Goal: Information Seeking & Learning: Learn about a topic

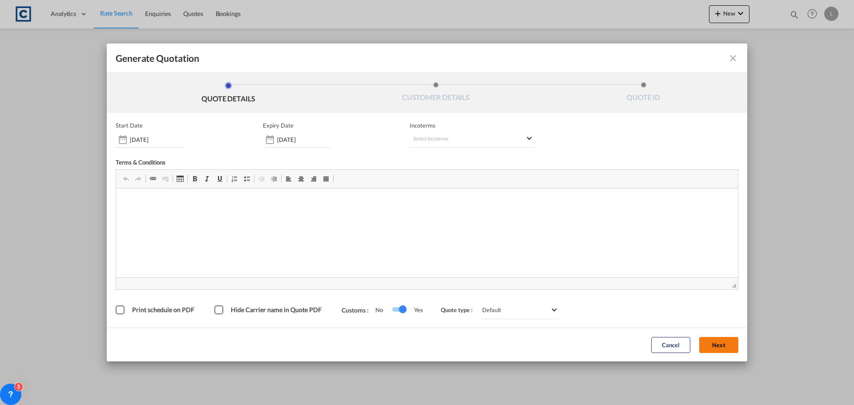
click at [715, 279] on span "◢" at bounding box center [427, 284] width 622 height 12
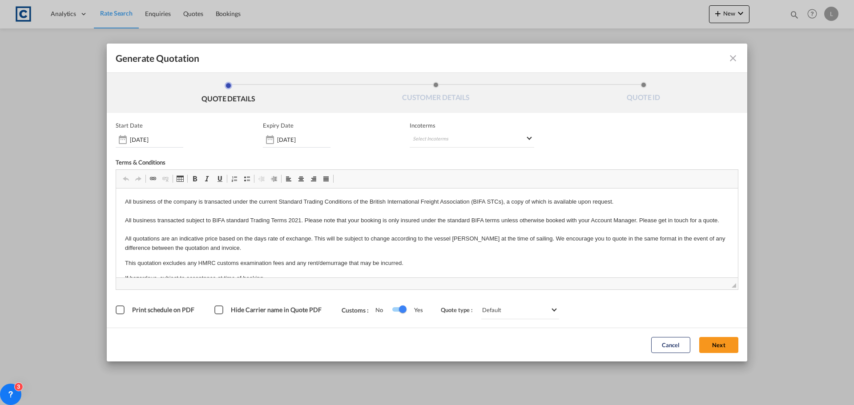
click at [722, 343] on button "Next" at bounding box center [718, 345] width 39 height 16
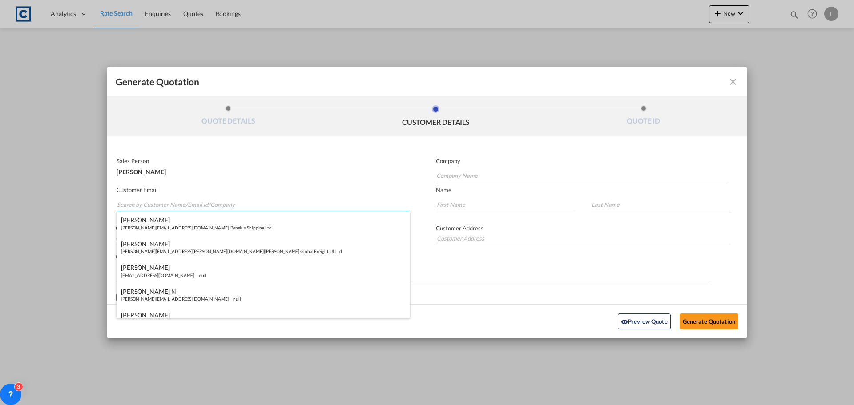
paste input "[PERSON_NAME] ([GEOGRAPHIC_DATA]) <[PERSON_NAME][EMAIL_ADDRESS][PERSON_NAME][DO…"
drag, startPoint x: 173, startPoint y: 206, endPoint x: 180, endPoint y: 195, distance: 13.6
click at [173, 205] on input "[PERSON_NAME] ([GEOGRAPHIC_DATA]) <[PERSON_NAME][EMAIL_ADDRESS][PERSON_NAME][DO…" at bounding box center [263, 204] width 293 height 13
click at [226, 207] on input "[PERSON_NAME][EMAIL_ADDRESS][PERSON_NAME][DOMAIN_NAME]>" at bounding box center [263, 204] width 293 height 13
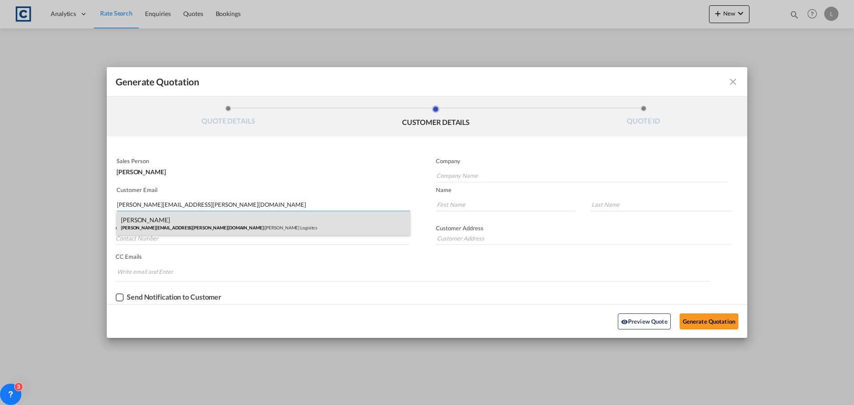
type input "[PERSON_NAME][EMAIL_ADDRESS][PERSON_NAME][DOMAIN_NAME]"
click at [210, 221] on div "[PERSON_NAME] [PERSON_NAME][EMAIL_ADDRESS][PERSON_NAME][DOMAIN_NAME] | [PERSON_…" at bounding box center [264, 223] width 294 height 24
type input "[PERSON_NAME] Logisitcs"
type input "[PERSON_NAME]"
type input "Locarno"
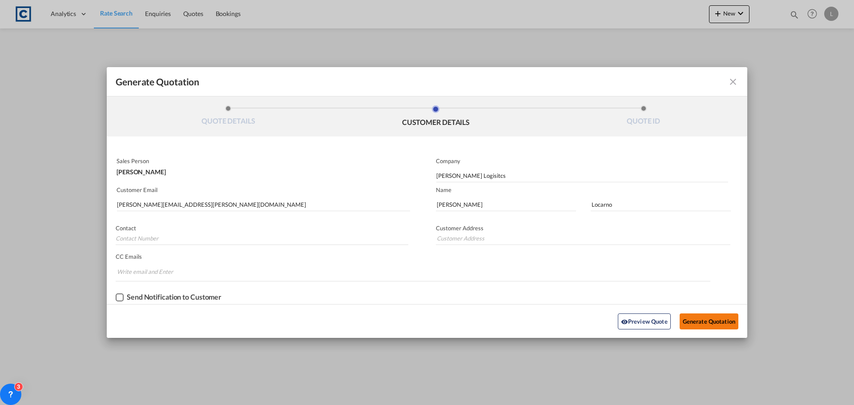
click at [692, 318] on button "Generate Quotation" at bounding box center [709, 322] width 59 height 16
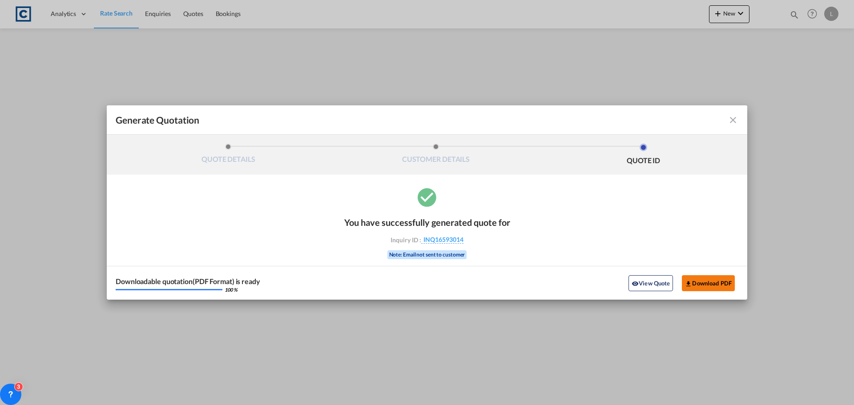
click at [706, 283] on button "Download PDF" at bounding box center [708, 283] width 53 height 16
click at [734, 120] on md-icon "icon-close fg-AAA8AD cursor m-0" at bounding box center [733, 120] width 11 height 11
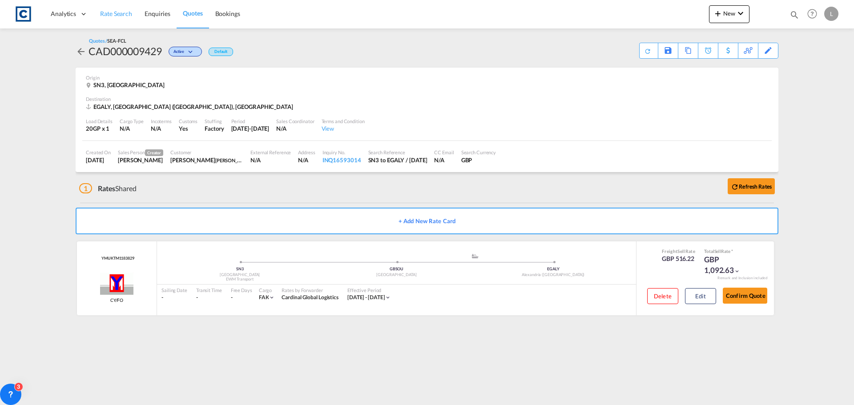
click at [115, 14] on span "Rate Search" at bounding box center [116, 14] width 32 height 8
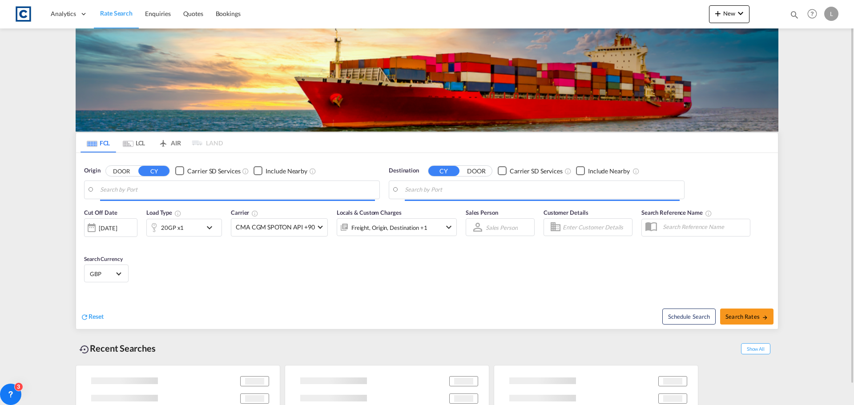
type input "GB-SN3, Swindon"
type input "Alexandria ([GEOGRAPHIC_DATA]), EGALY"
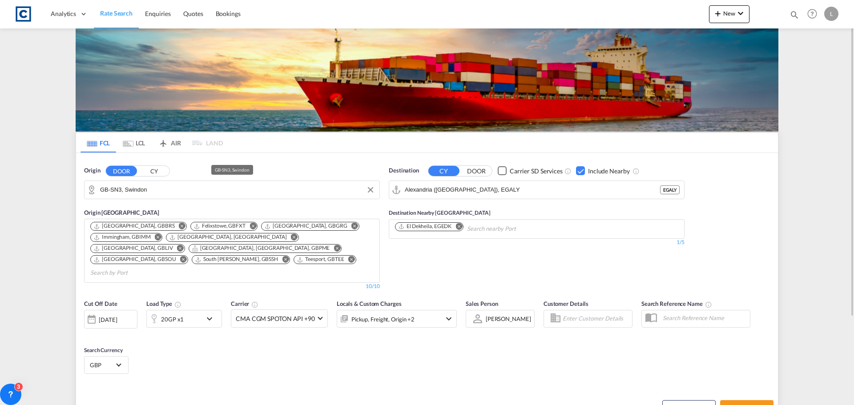
click at [164, 192] on input "GB-SN3, Swindon" at bounding box center [237, 189] width 275 height 13
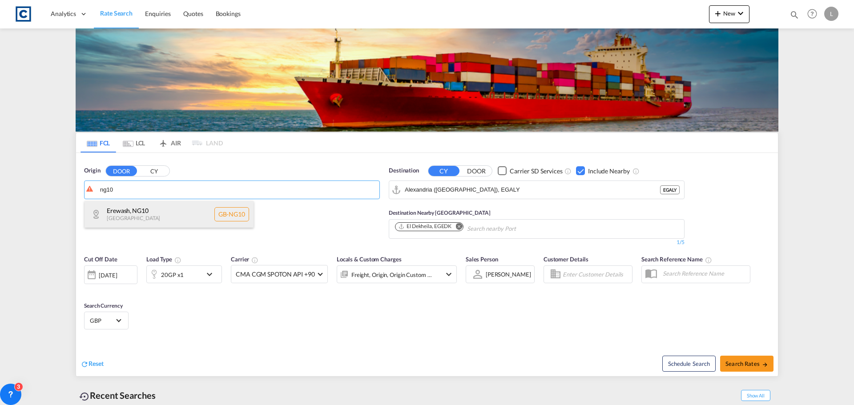
click at [132, 214] on div "Erewash , NG10 [GEOGRAPHIC_DATA] [GEOGRAPHIC_DATA]-NG10" at bounding box center [169, 214] width 169 height 27
type input "GB-NG10, Erewash"
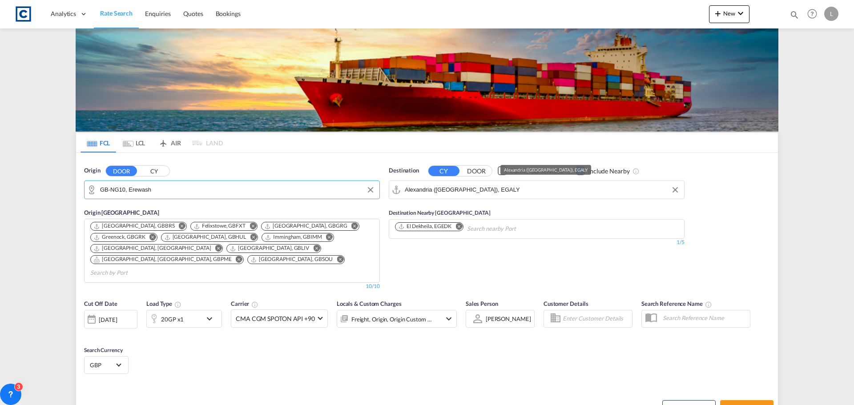
click at [514, 190] on input "Alexandria ([GEOGRAPHIC_DATA]), EGALY" at bounding box center [542, 189] width 275 height 13
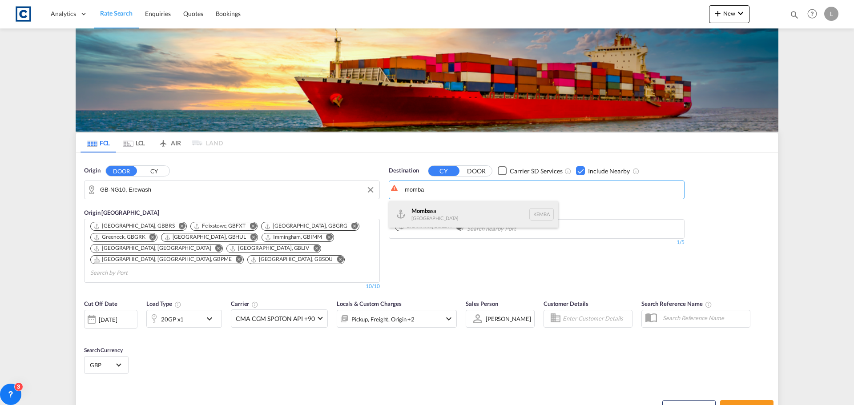
click at [416, 214] on div "Momba sa [GEOGRAPHIC_DATA] [GEOGRAPHIC_DATA]" at bounding box center [473, 214] width 169 height 27
type input "Mombasa, KEMBA"
click at [313, 382] on div "Reset Schedule Search Search Rates" at bounding box center [427, 401] width 702 height 39
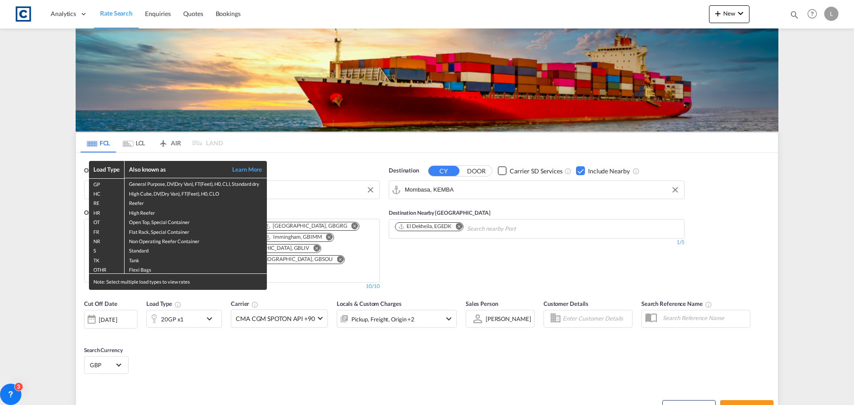
click at [176, 311] on div "Load Type Also known as Learn More GP General Purpose, DV(Dry Van), FT(Feet), H…" at bounding box center [427, 202] width 854 height 405
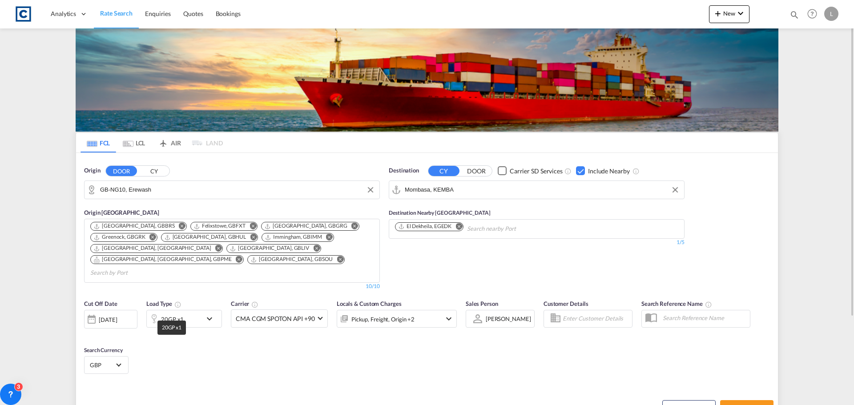
click at [176, 313] on div "20GP x1" at bounding box center [172, 319] width 23 height 12
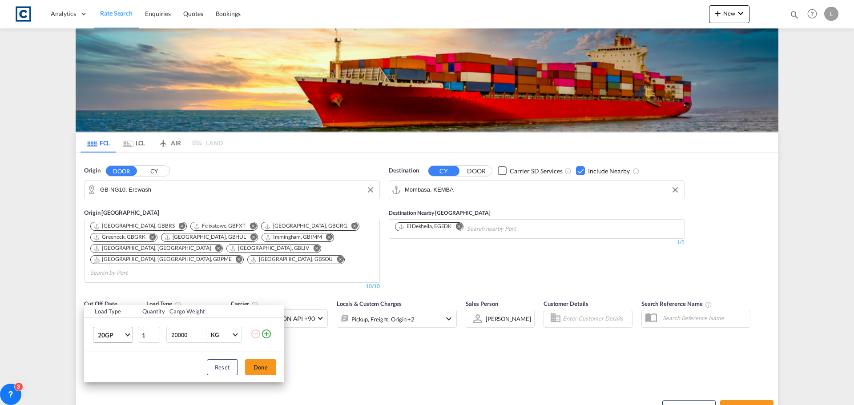
click at [113, 335] on span "20GP" at bounding box center [111, 335] width 26 height 9
click at [112, 336] on div "40HC" at bounding box center [106, 340] width 16 height 9
drag, startPoint x: 260, startPoint y: 363, endPoint x: 339, endPoint y: 367, distance: 79.3
click at [261, 363] on button "Done" at bounding box center [260, 367] width 31 height 16
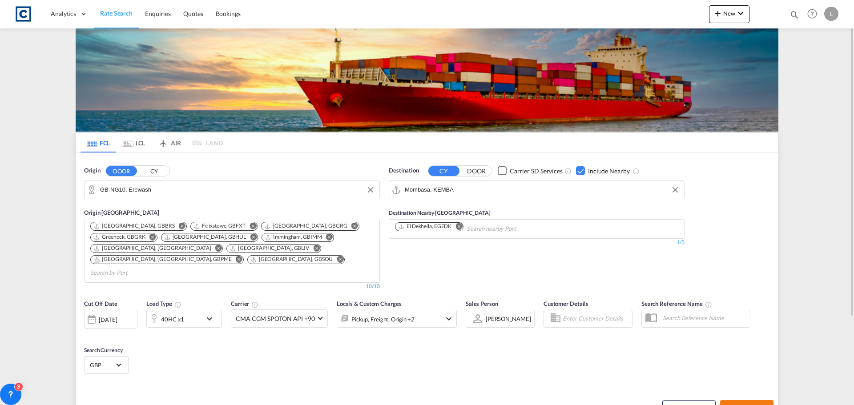
click at [744, 405] on span "Search Rates" at bounding box center [746, 408] width 43 height 7
type input "NG10 to KEMBA / [DATE]"
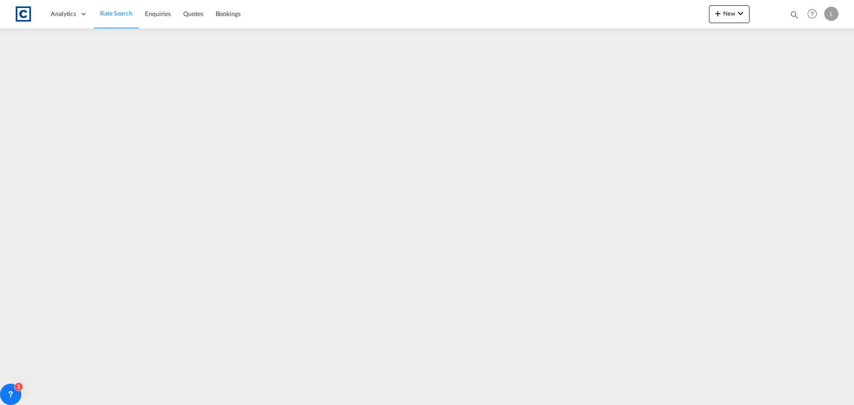
click at [107, 8] on link "Rate Search" at bounding box center [116, 14] width 45 height 29
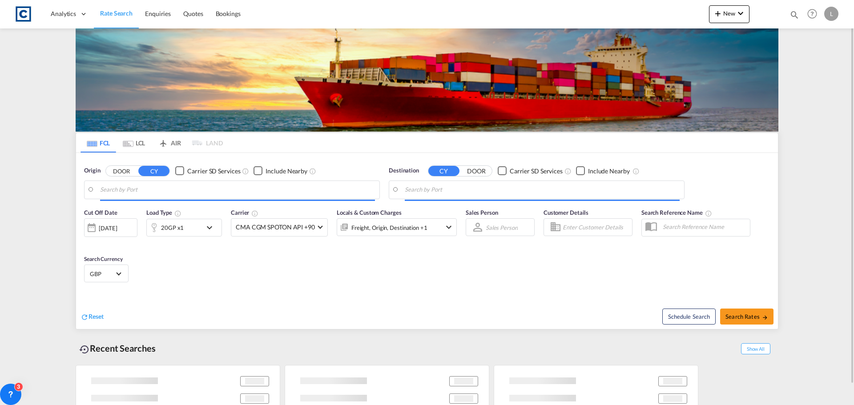
type input "GB-NG10, Erewash"
type input "Mombasa, KEMBA"
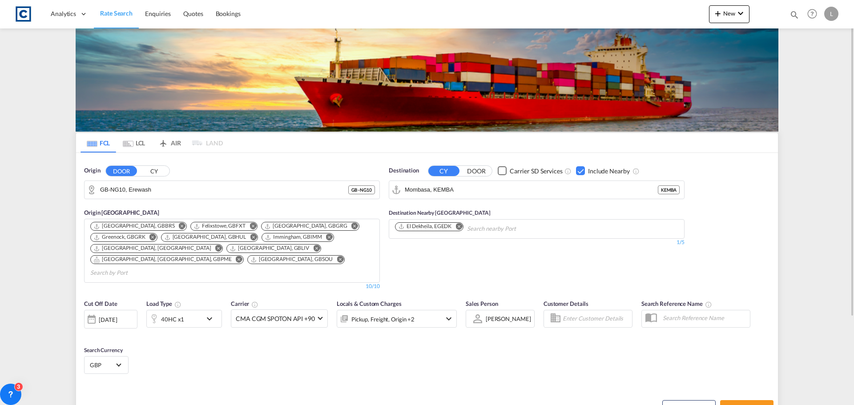
click at [579, 169] on div "Checkbox No Ink" at bounding box center [580, 170] width 9 height 9
click at [735, 405] on span "Search Rates" at bounding box center [746, 408] width 43 height 7
type input "NG10 to KEMBA / [DATE]"
